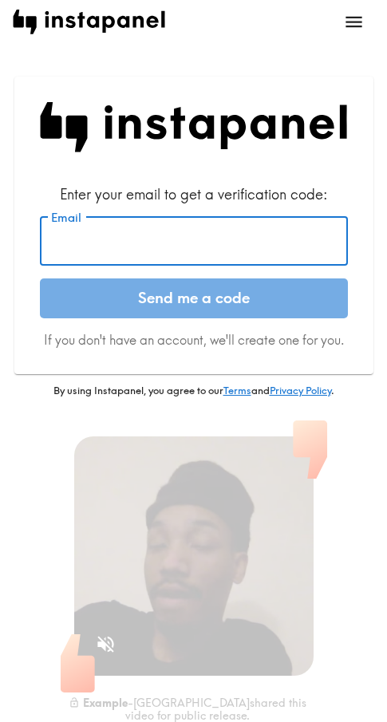
click at [112, 233] on input "Email" at bounding box center [194, 240] width 308 height 49
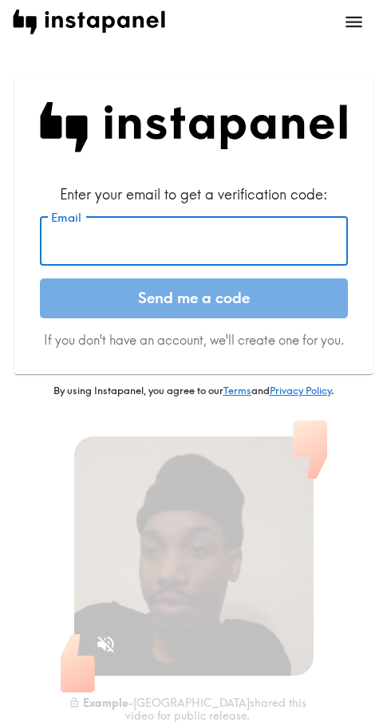
paste input "[EMAIL_ADDRESS][DOMAIN_NAME]"
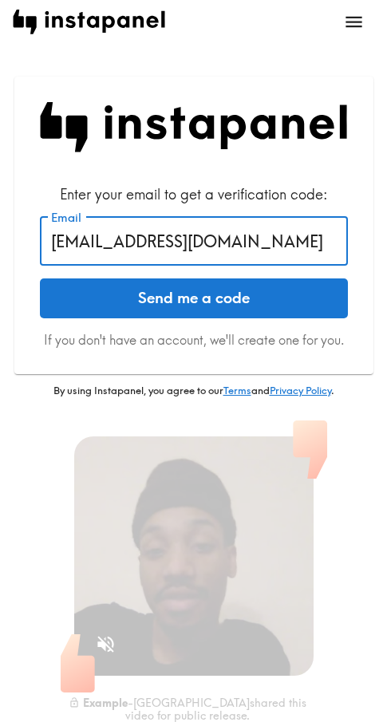
type input "[EMAIL_ADDRESS][DOMAIN_NAME]"
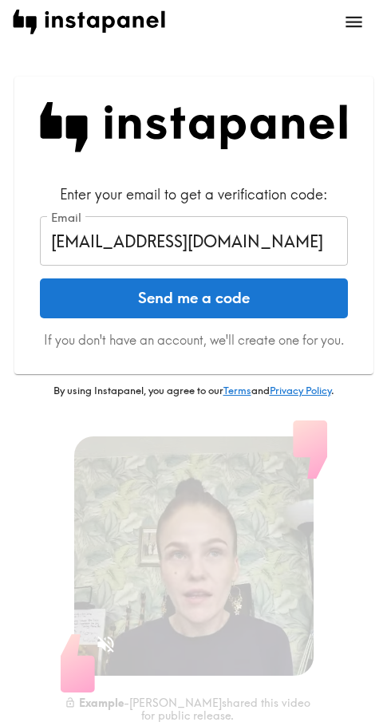
click at [231, 302] on button "Send me a code" at bounding box center [194, 298] width 308 height 40
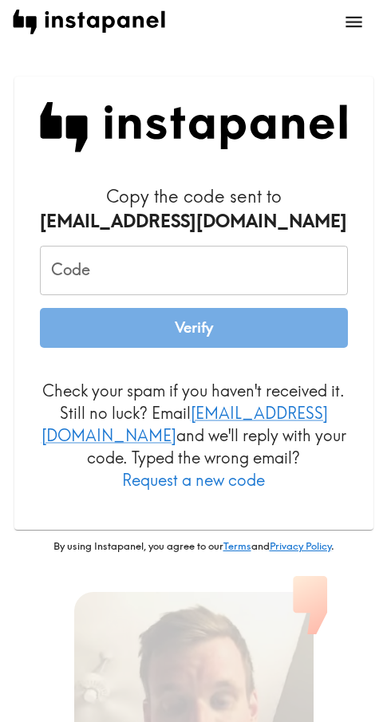
click at [178, 252] on input "Code" at bounding box center [194, 270] width 308 height 49
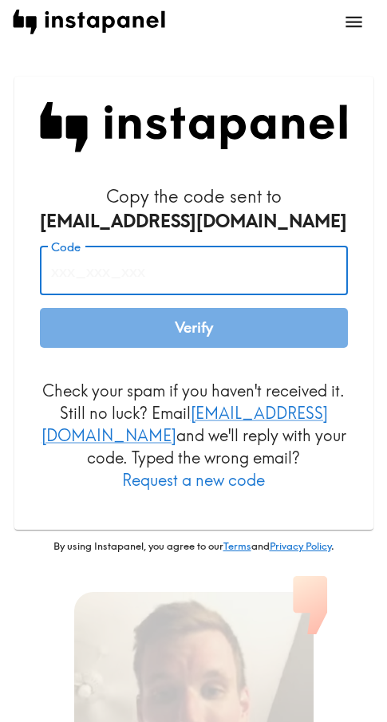
paste input "3UH_Bk4_9Qe"
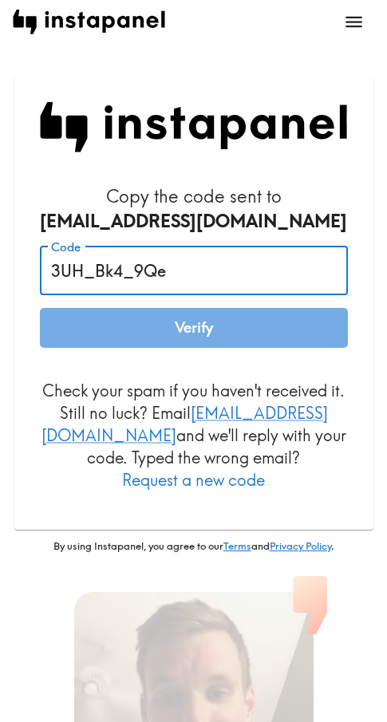
type input "3UH_Bk4_9Qe"
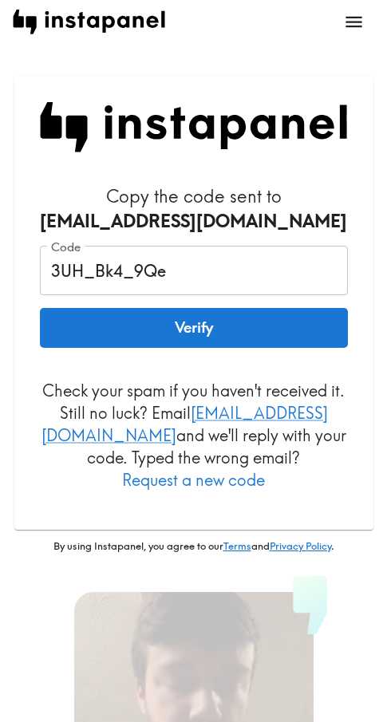
click at [207, 332] on button "Verify" at bounding box center [194, 328] width 308 height 40
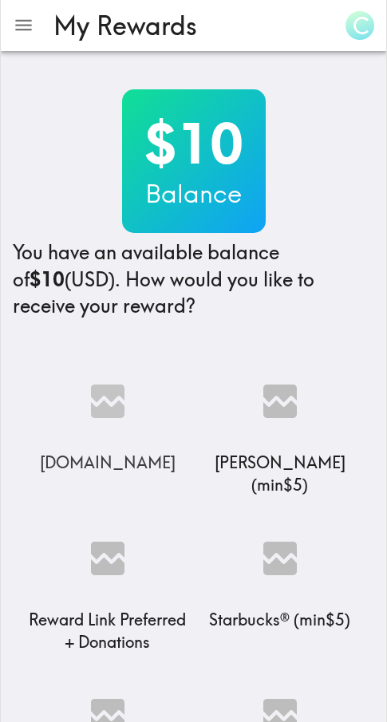
click at [104, 404] on img at bounding box center [108, 402] width 160 height 100
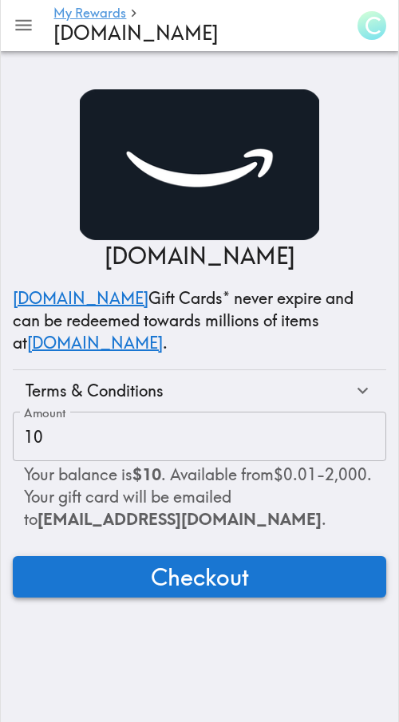
click at [232, 573] on span "Checkout" at bounding box center [200, 577] width 98 height 32
